Goal: Information Seeking & Learning: Learn about a topic

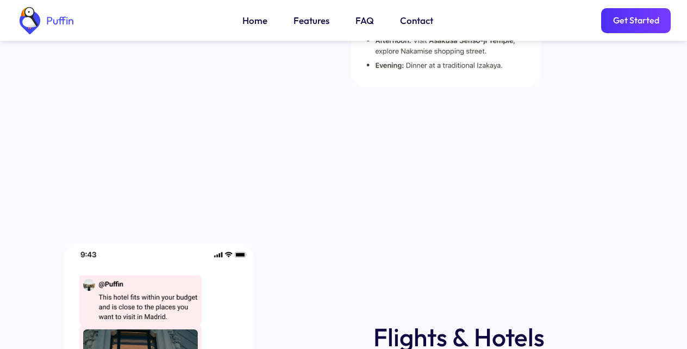
scroll to position [1956, 0]
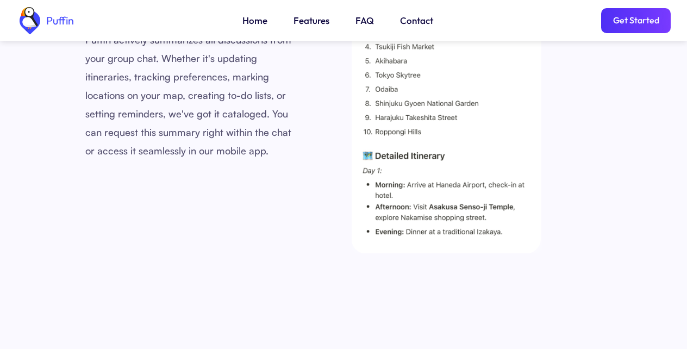
click at [348, 348] on div "Recommendations Puffin offers suggestions tailored to your preferences and trip…" at bounding box center [343, 328] width 654 height 2089
click at [626, 17] on link "Get Started" at bounding box center [636, 20] width 70 height 25
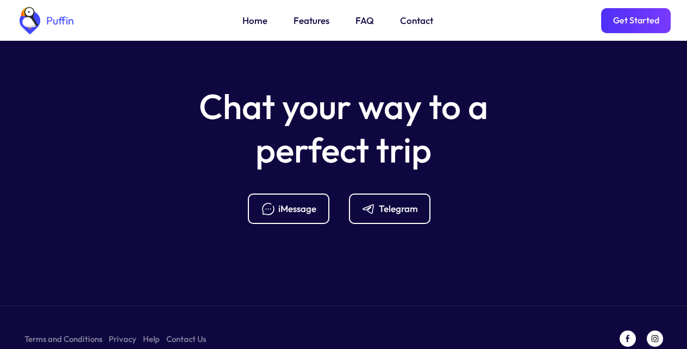
scroll to position [4305, 0]
click at [362, 17] on link "FAQ" at bounding box center [364, 21] width 18 height 14
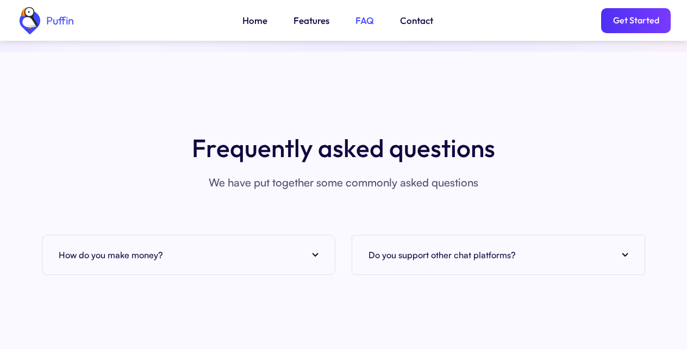
scroll to position [3962, 0]
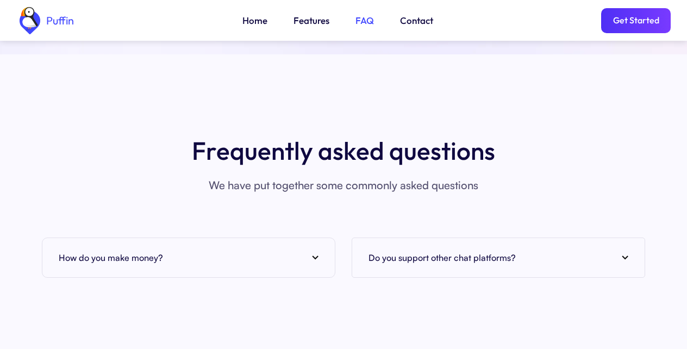
click at [313, 255] on img at bounding box center [315, 257] width 7 height 4
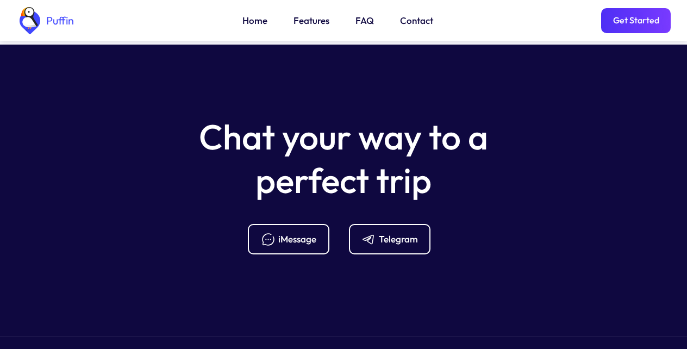
scroll to position [4353, 0]
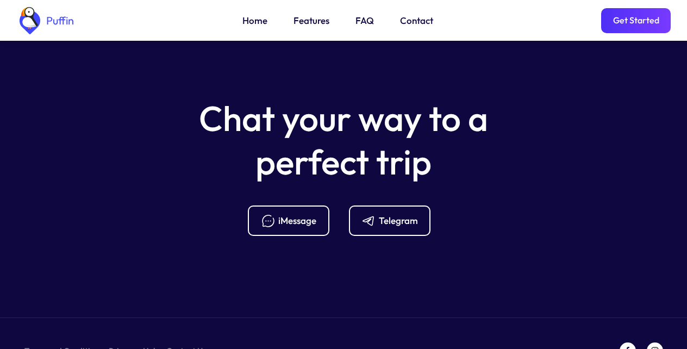
click at [104, 173] on div "Chat your way to a perfect trip iMessage Telegram" at bounding box center [343, 166] width 687 height 139
click at [387, 215] on div "Telegram" at bounding box center [398, 221] width 39 height 12
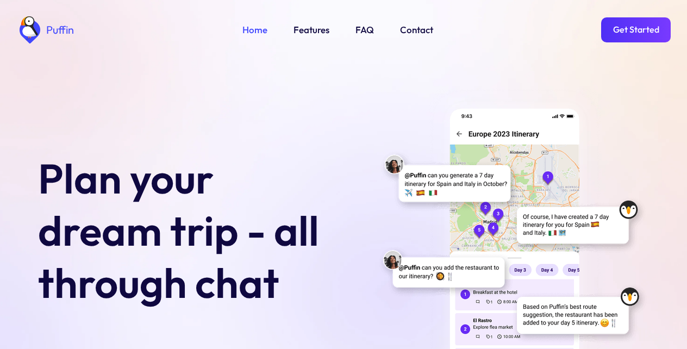
click at [309, 27] on link "Features" at bounding box center [311, 30] width 36 height 14
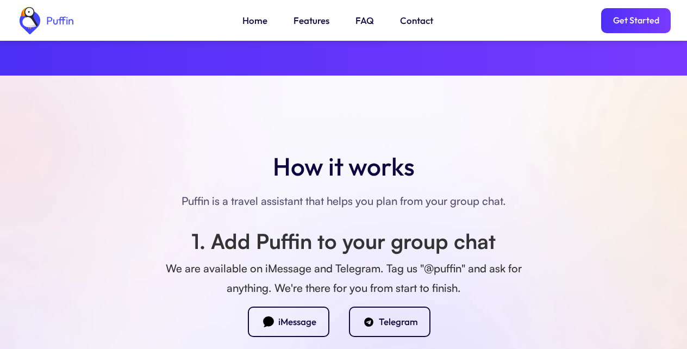
scroll to position [763, 0]
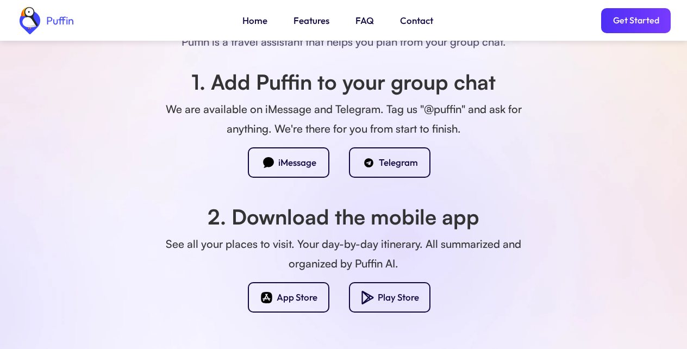
click at [387, 160] on div "Telegram" at bounding box center [398, 162] width 39 height 12
click at [10, 341] on div "How it works [PERSON_NAME] is a travel assistant that helps you plan from your …" at bounding box center [343, 145] width 687 height 459
